Goal: Task Accomplishment & Management: Manage account settings

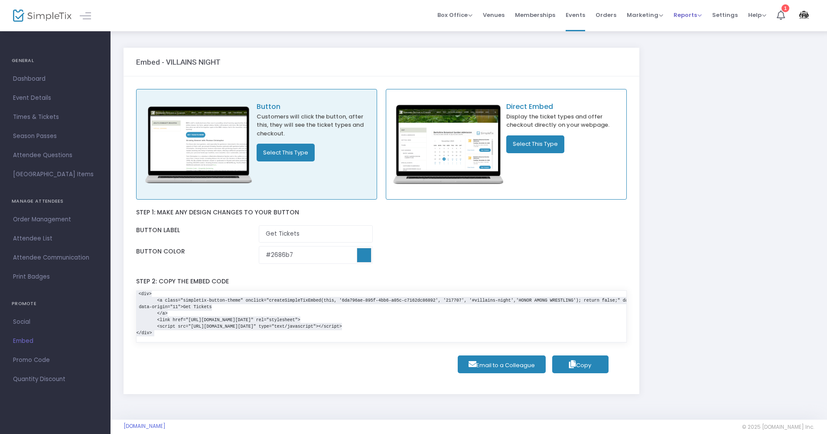
click at [692, 17] on span "Reports" at bounding box center [688, 15] width 28 height 8
click at [652, 15] on span "Marketing" at bounding box center [645, 15] width 36 height 8
click at [614, 14] on span "Orders" at bounding box center [606, 15] width 21 height 22
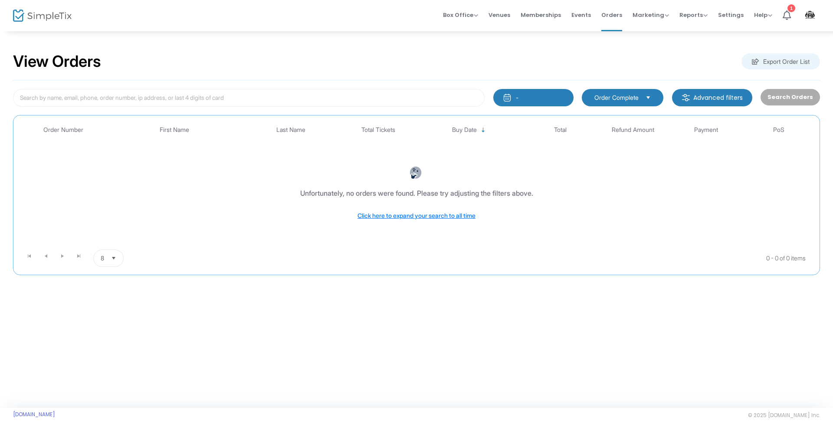
click at [541, 100] on button "-" at bounding box center [533, 97] width 80 height 17
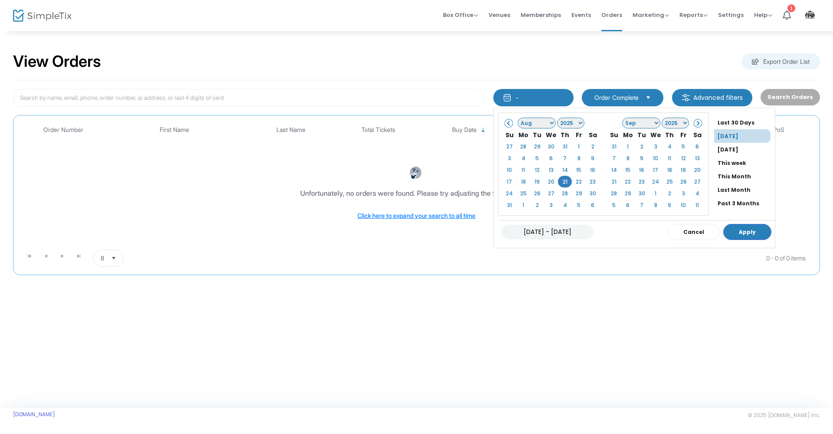
click at [511, 122] on span at bounding box center [508, 123] width 5 height 5
click at [739, 233] on button "Apply" at bounding box center [747, 232] width 48 height 16
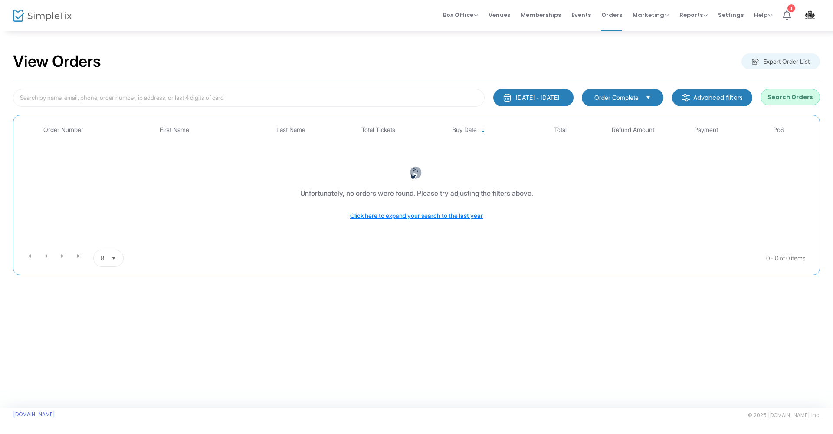
click at [549, 105] on button "[DATE] - [DATE]" at bounding box center [533, 97] width 80 height 17
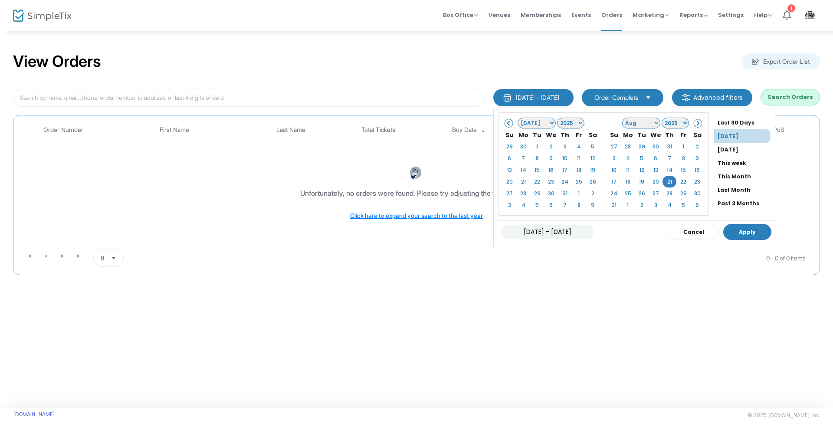
click at [803, 94] on button "Search Orders" at bounding box center [789, 97] width 59 height 16
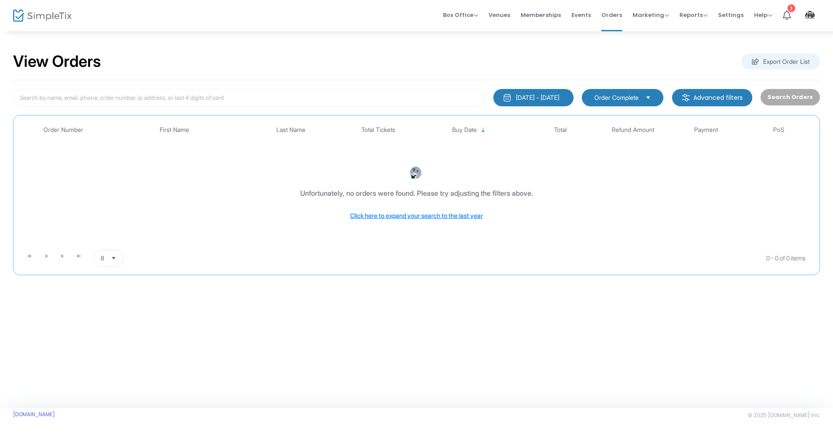
click at [530, 99] on div "[DATE] - [DATE]" at bounding box center [537, 97] width 43 height 9
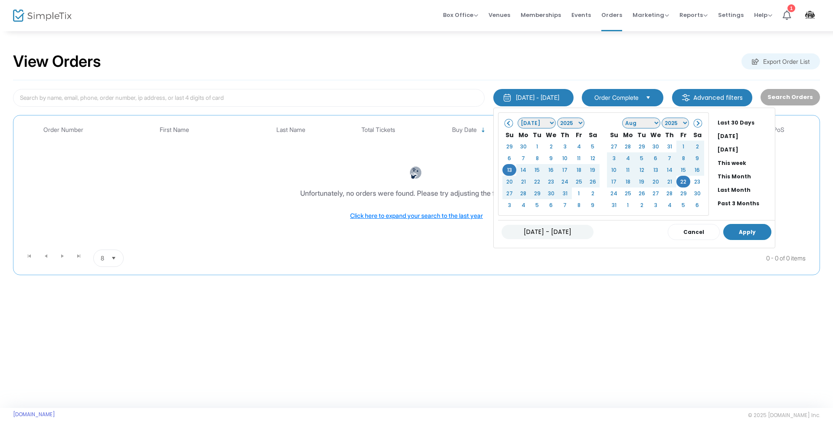
click at [728, 229] on button "Apply" at bounding box center [747, 232] width 48 height 16
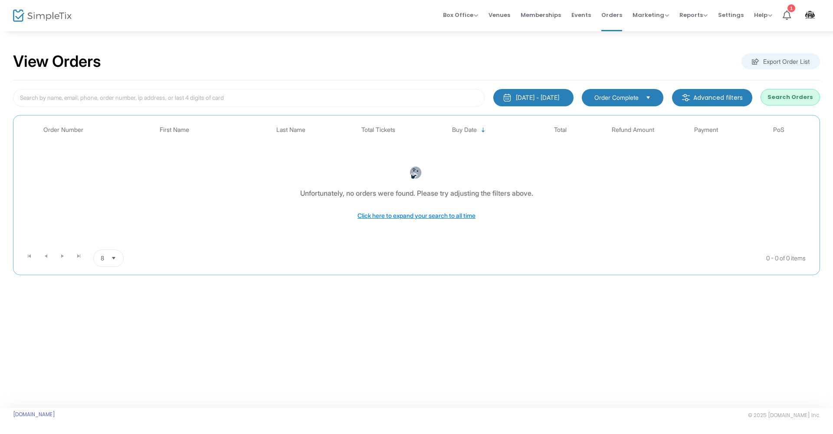
click at [559, 95] on div "[DATE] - [DATE]" at bounding box center [537, 97] width 43 height 9
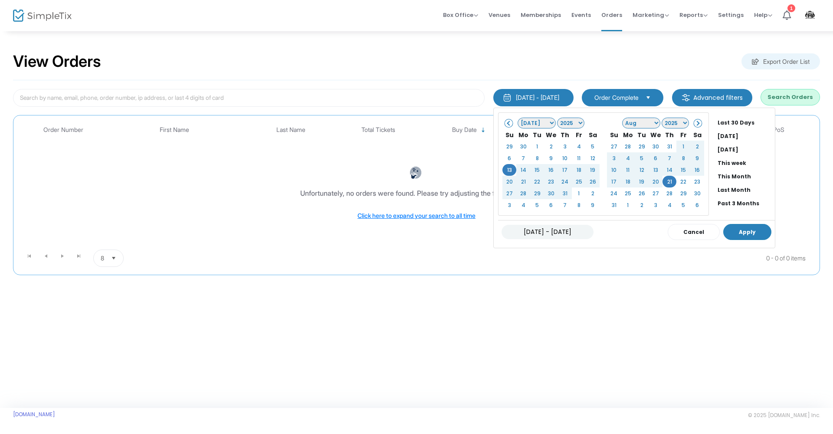
click at [723, 234] on button "Apply" at bounding box center [747, 232] width 48 height 16
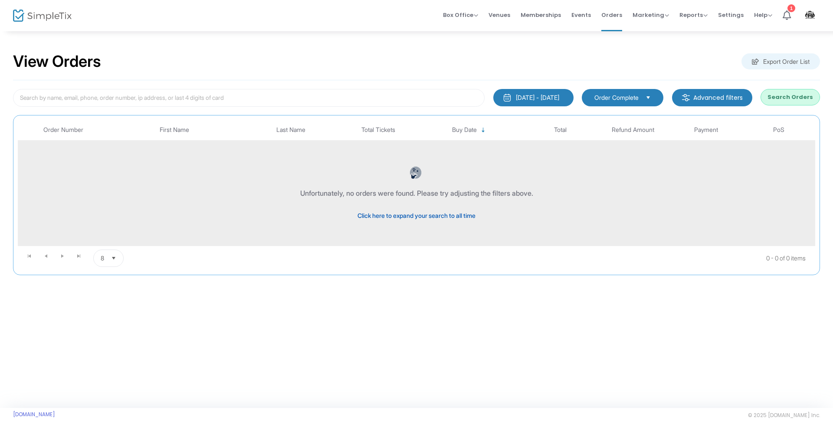
click at [434, 213] on span "Click here to expand your search to all time" at bounding box center [416, 215] width 118 height 7
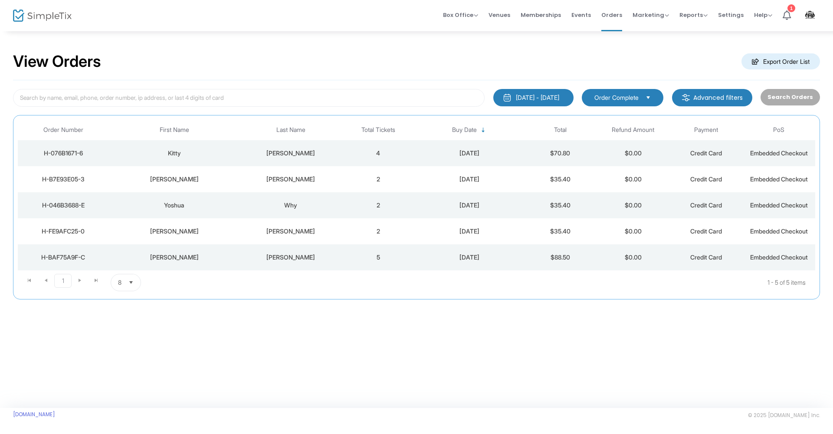
click at [126, 282] on span "Select" at bounding box center [131, 282] width 14 height 14
click at [123, 336] on span "50" at bounding box center [122, 334] width 8 height 9
click at [784, 17] on icon at bounding box center [786, 15] width 8 height 10
click at [668, 18] on span "Marketing" at bounding box center [650, 15] width 36 height 8
click at [708, 17] on li "Reports Analytics Sales Reports Download" at bounding box center [693, 15] width 39 height 31
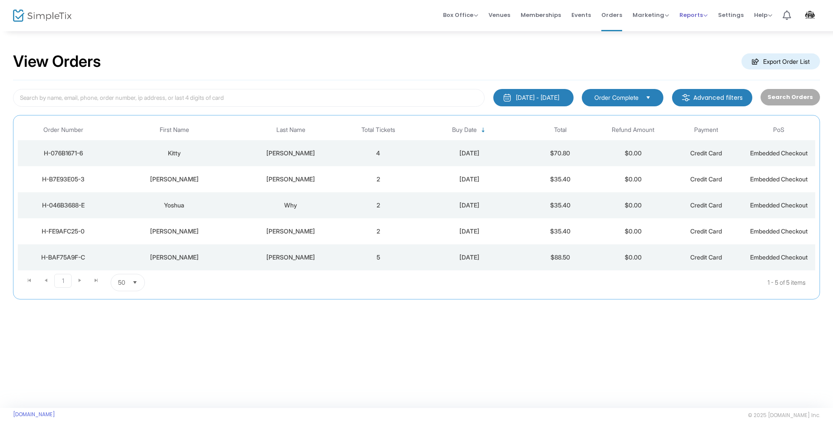
click at [704, 15] on span "Reports" at bounding box center [693, 15] width 28 height 8
click at [507, 16] on span "Venues" at bounding box center [499, 15] width 22 height 22
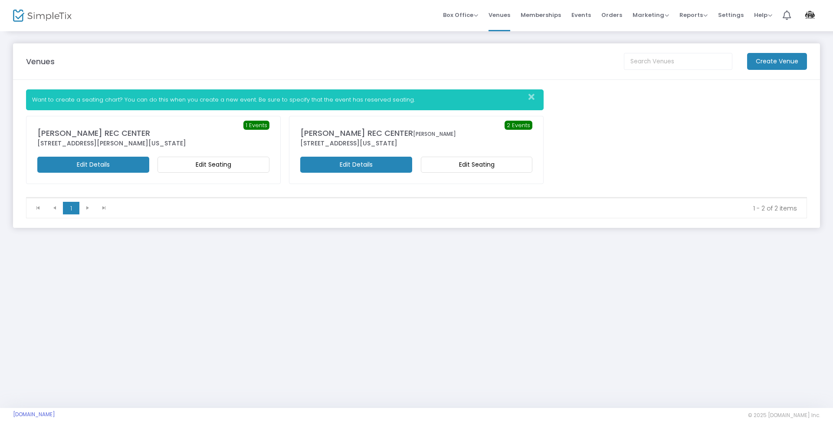
click at [392, 128] on div "[PERSON_NAME] REC CENTER [PERSON_NAME]" at bounding box center [416, 133] width 232 height 12
click at [379, 137] on div "[PERSON_NAME] REC CENTER [PERSON_NAME]" at bounding box center [416, 133] width 232 height 12
click at [544, 23] on span "Memberships" at bounding box center [540, 15] width 40 height 22
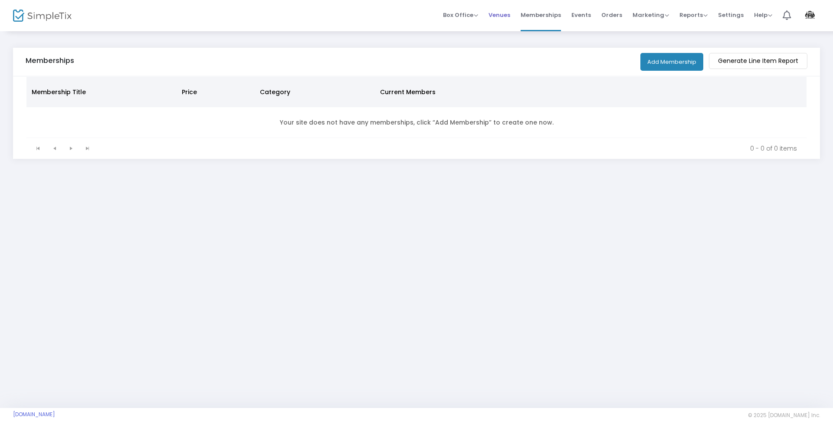
click at [502, 16] on span "Venues" at bounding box center [499, 15] width 22 height 22
